Goal: Check status: Check status

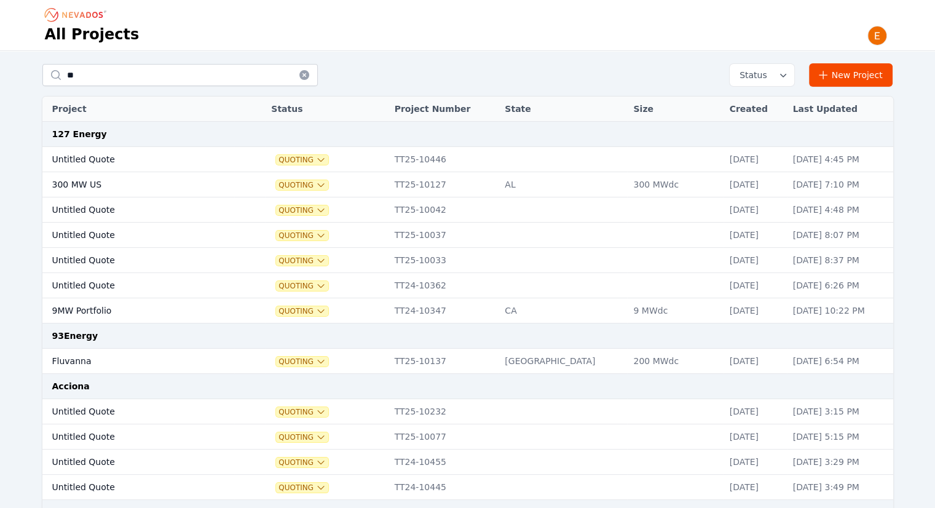
type input "*"
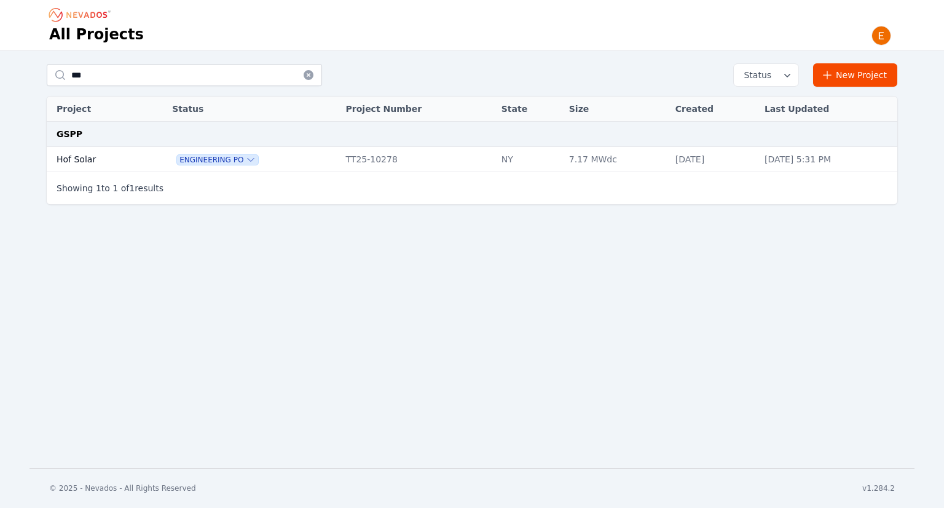
type input "***"
click at [96, 154] on td "Hof Solar" at bounding box center [96, 159] width 98 height 25
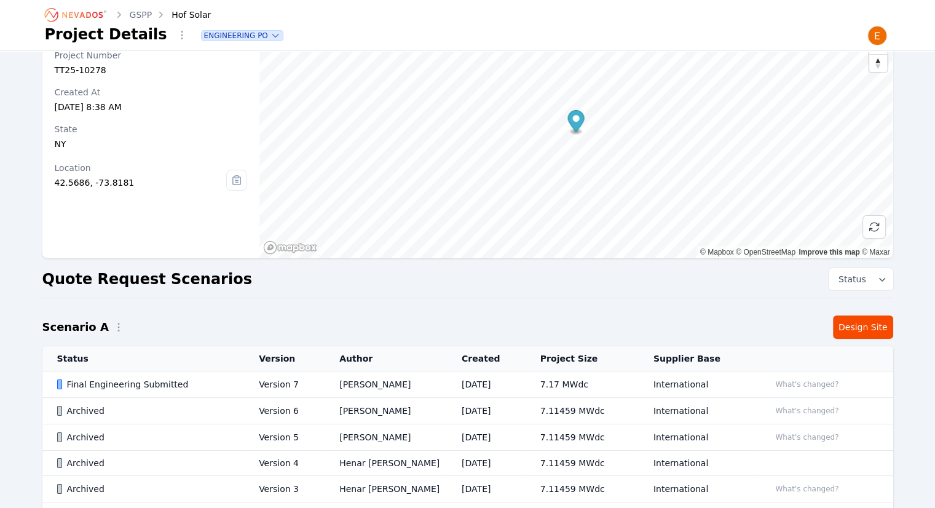
scroll to position [167, 0]
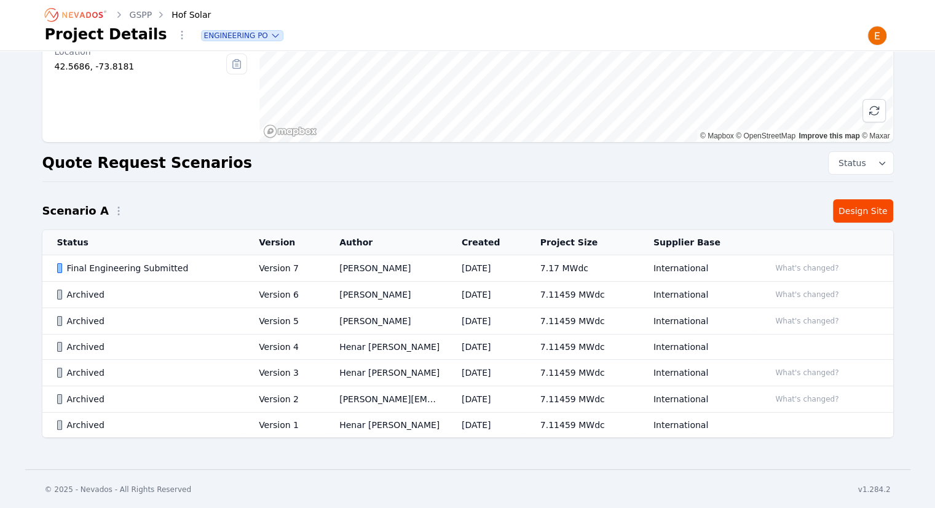
click at [878, 222] on div "Hof Solar Project Number TT25-10278 Created At [DATE] 8:38 AM State [US_STATE] …" at bounding box center [467, 178] width 885 height 565
click at [877, 208] on link "Design Site" at bounding box center [863, 210] width 60 height 23
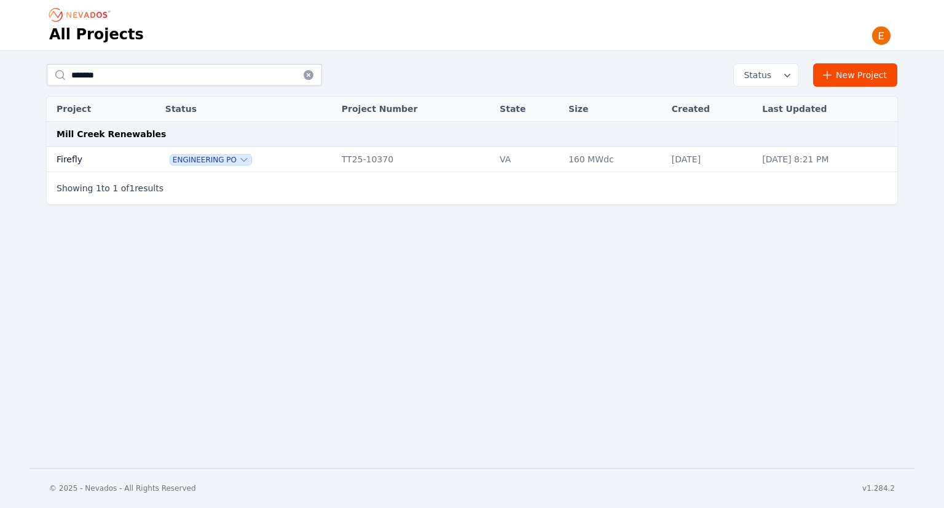
click at [137, 152] on td at bounding box center [148, 159] width 22 height 25
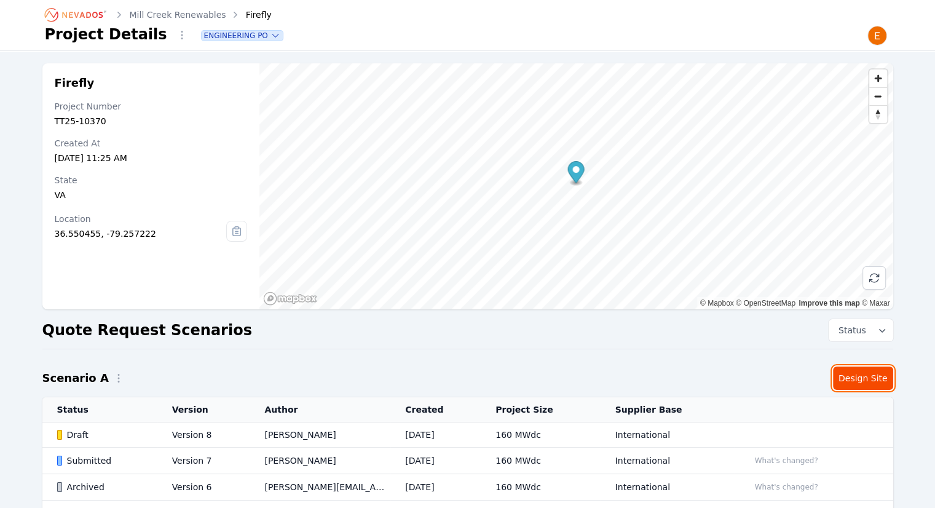
click at [860, 375] on link "Design Site" at bounding box center [863, 377] width 60 height 23
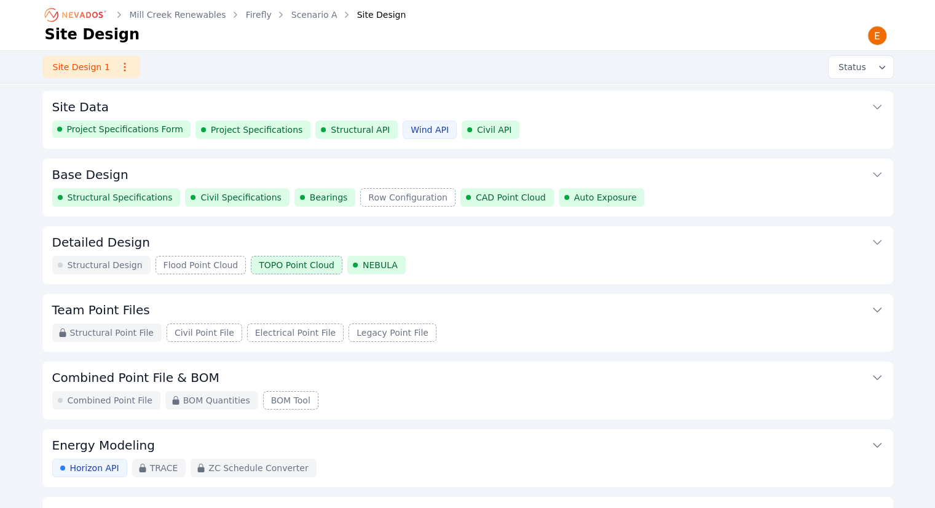
click at [534, 125] on div "Project Specifications Form Project Specifications Structural API Wind API Civi…" at bounding box center [467, 129] width 831 height 18
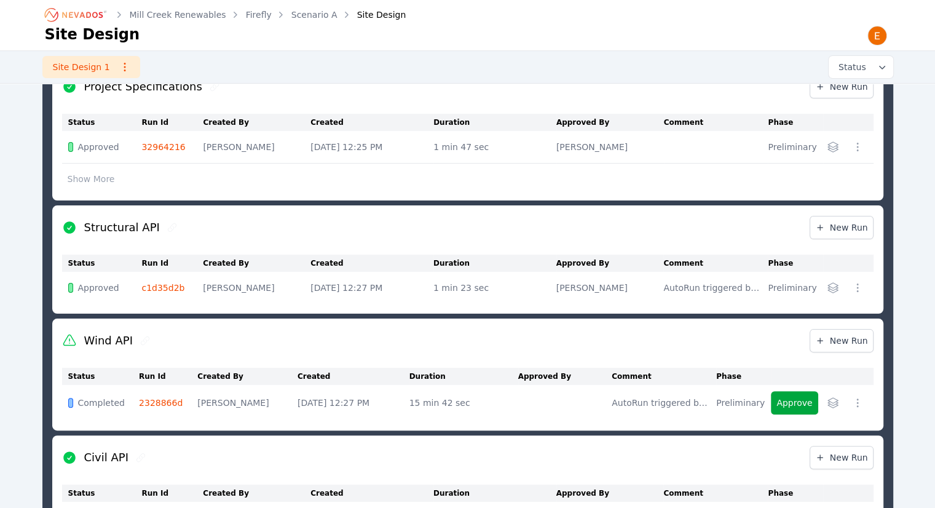
scroll to position [246, 0]
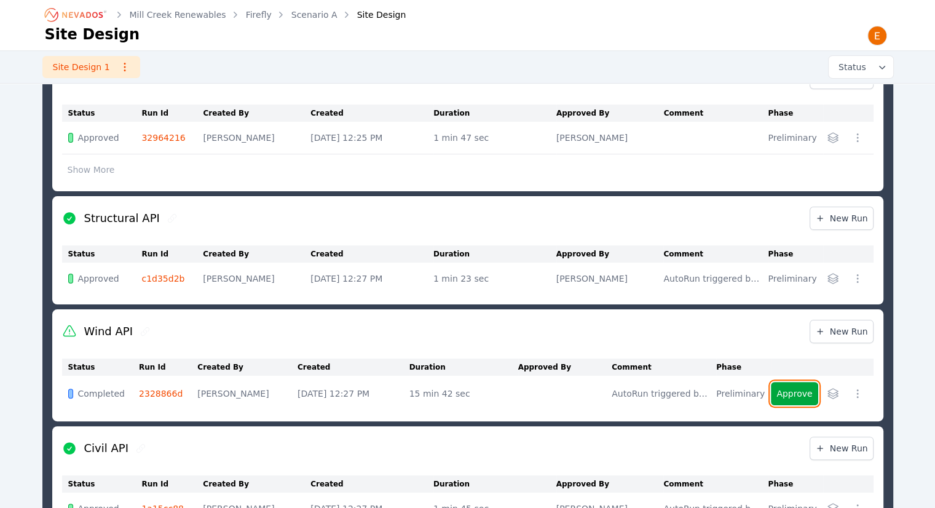
click at [801, 396] on button "Approve" at bounding box center [794, 393] width 47 height 23
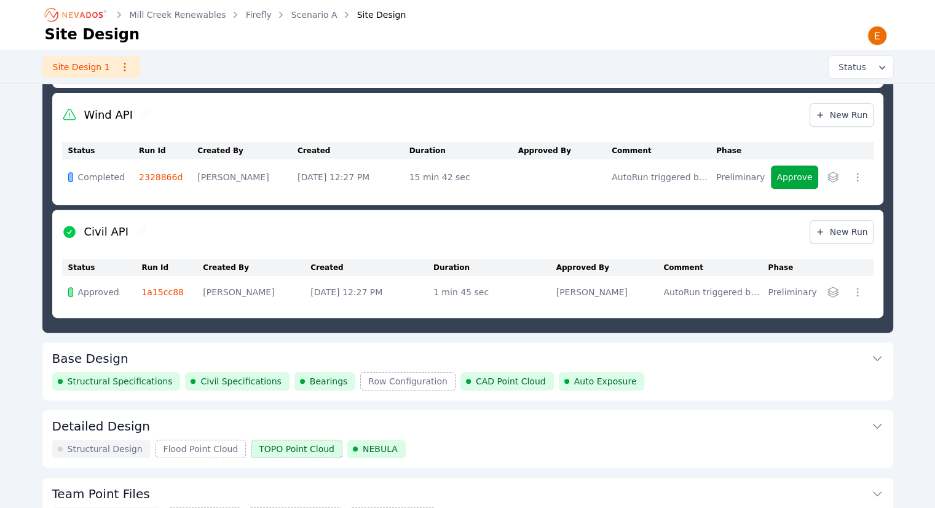
scroll to position [492, 0]
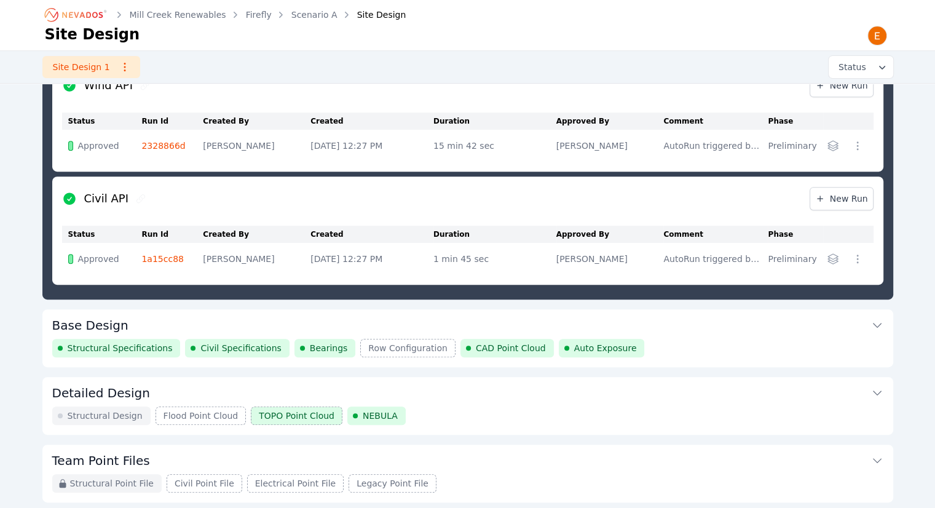
click at [644, 345] on div "Structural Specifications Civil Specifications Bearings Row Configuration CAD P…" at bounding box center [467, 348] width 831 height 18
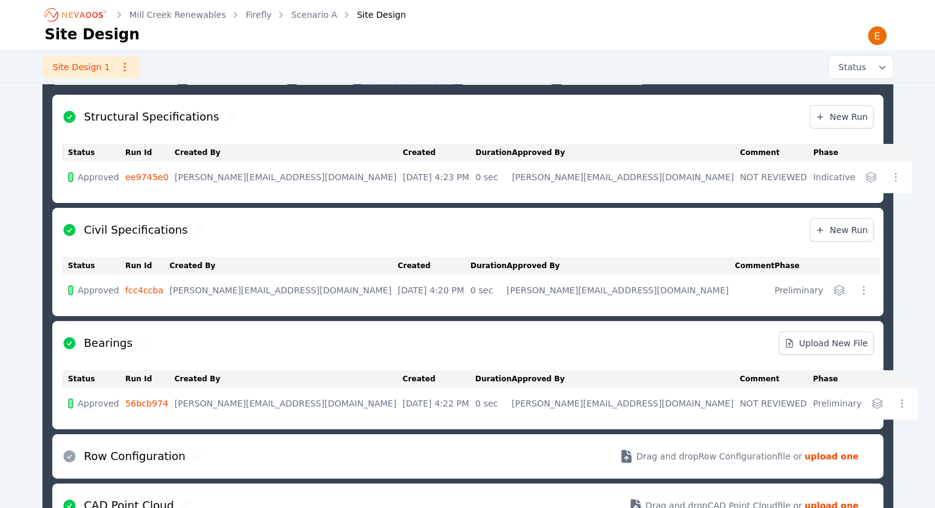
scroll to position [189, 0]
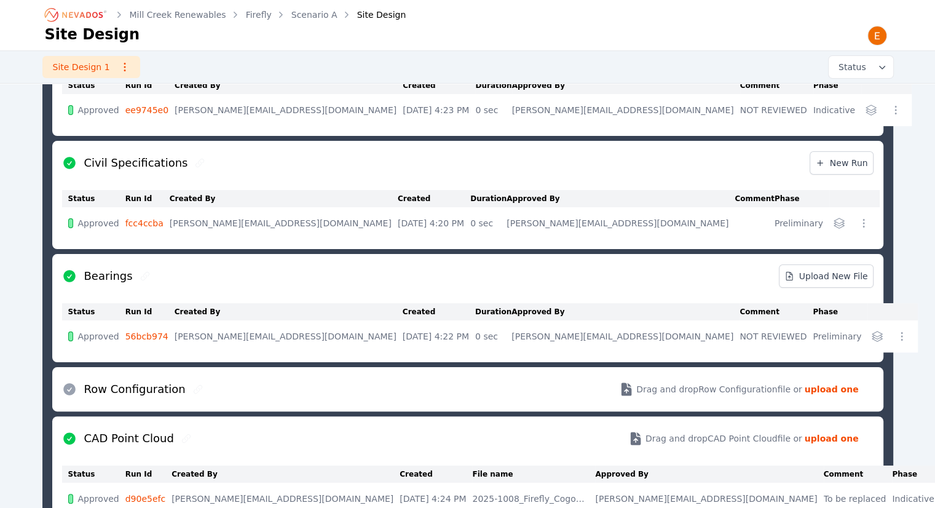
click at [162, 328] on td "56bcb974" at bounding box center [149, 336] width 49 height 32
click at [164, 336] on link "56bcb974" at bounding box center [146, 336] width 43 height 10
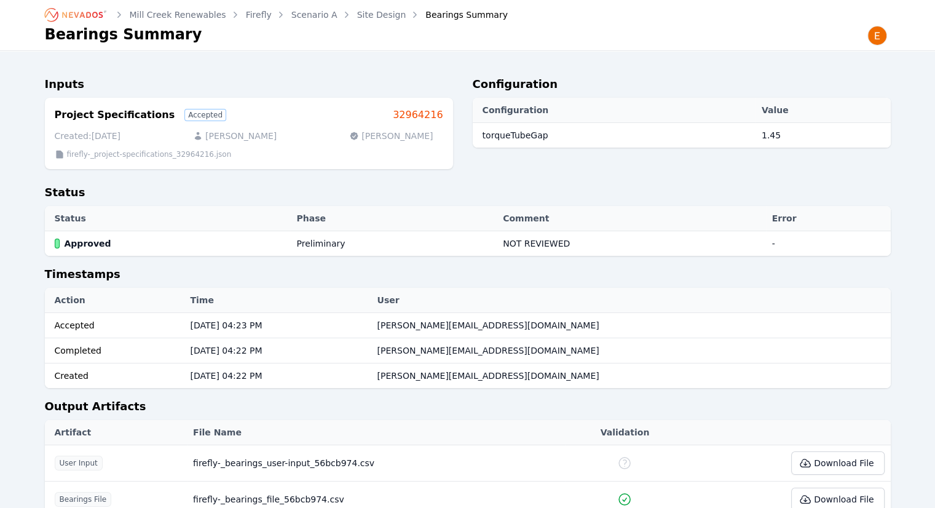
click at [383, 16] on link "Site Design" at bounding box center [381, 15] width 49 height 12
